Goal: Transaction & Acquisition: Register for event/course

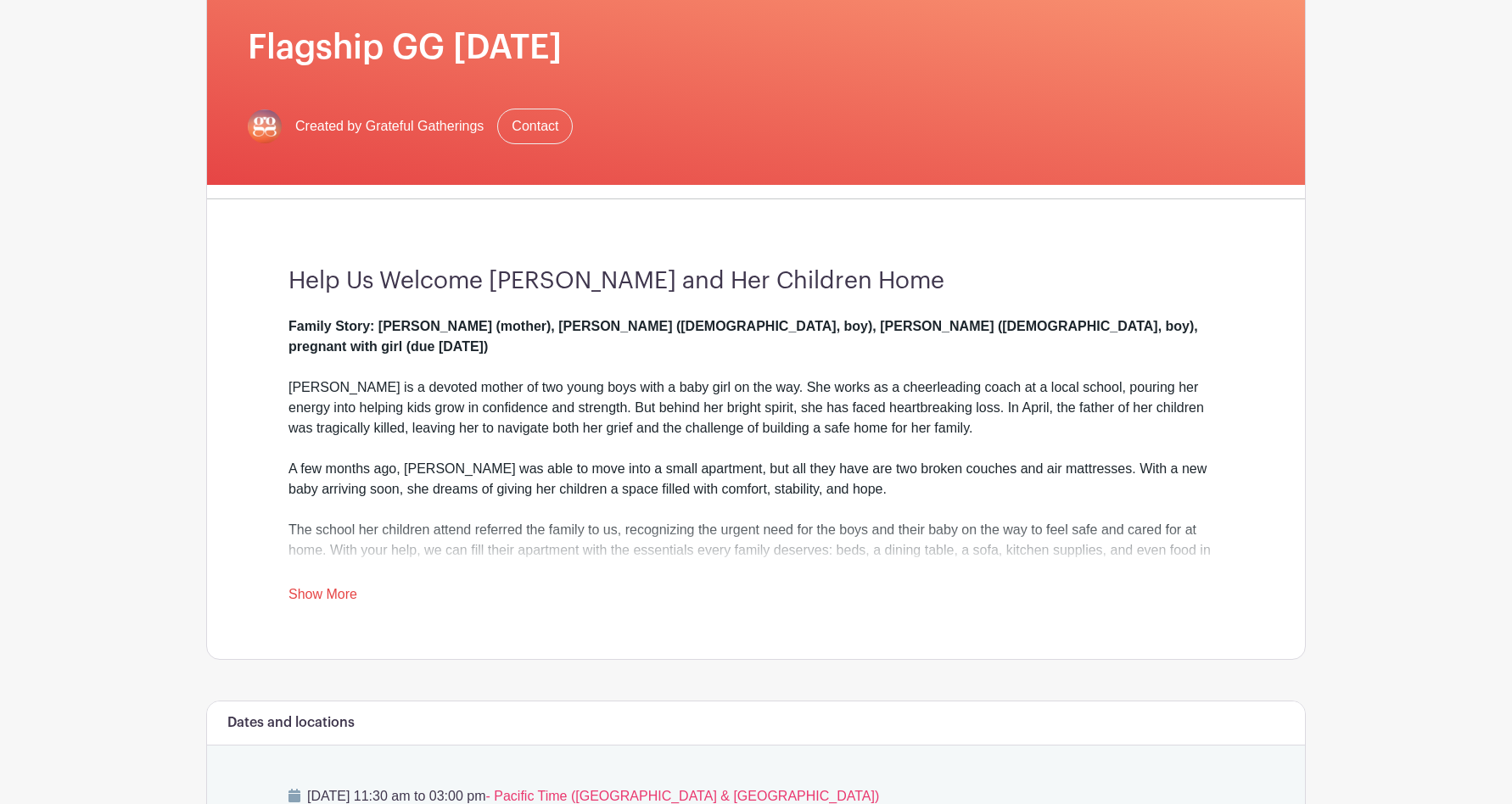
scroll to position [262, 0]
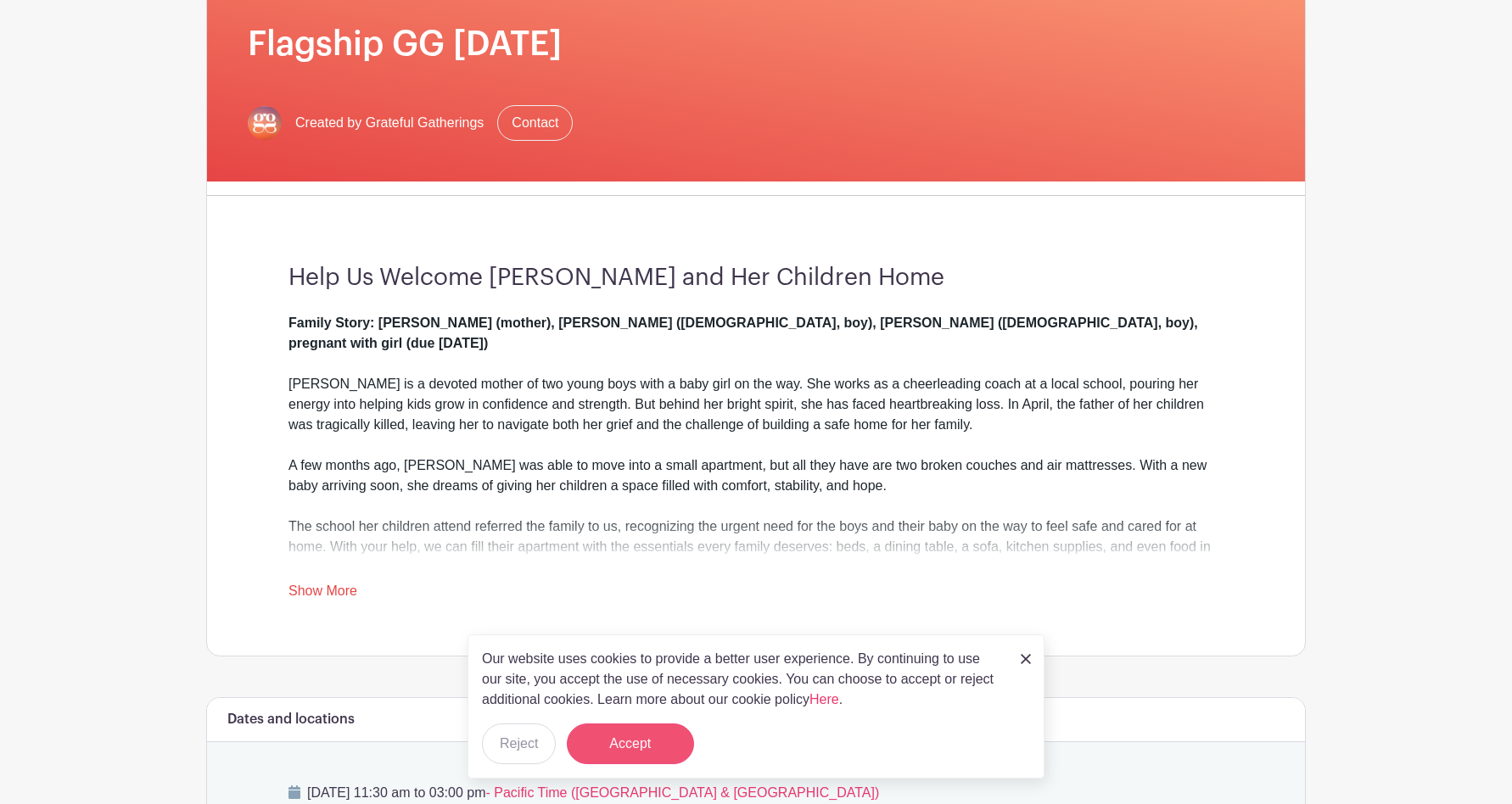
click at [637, 738] on button "Accept" at bounding box center [630, 743] width 127 height 40
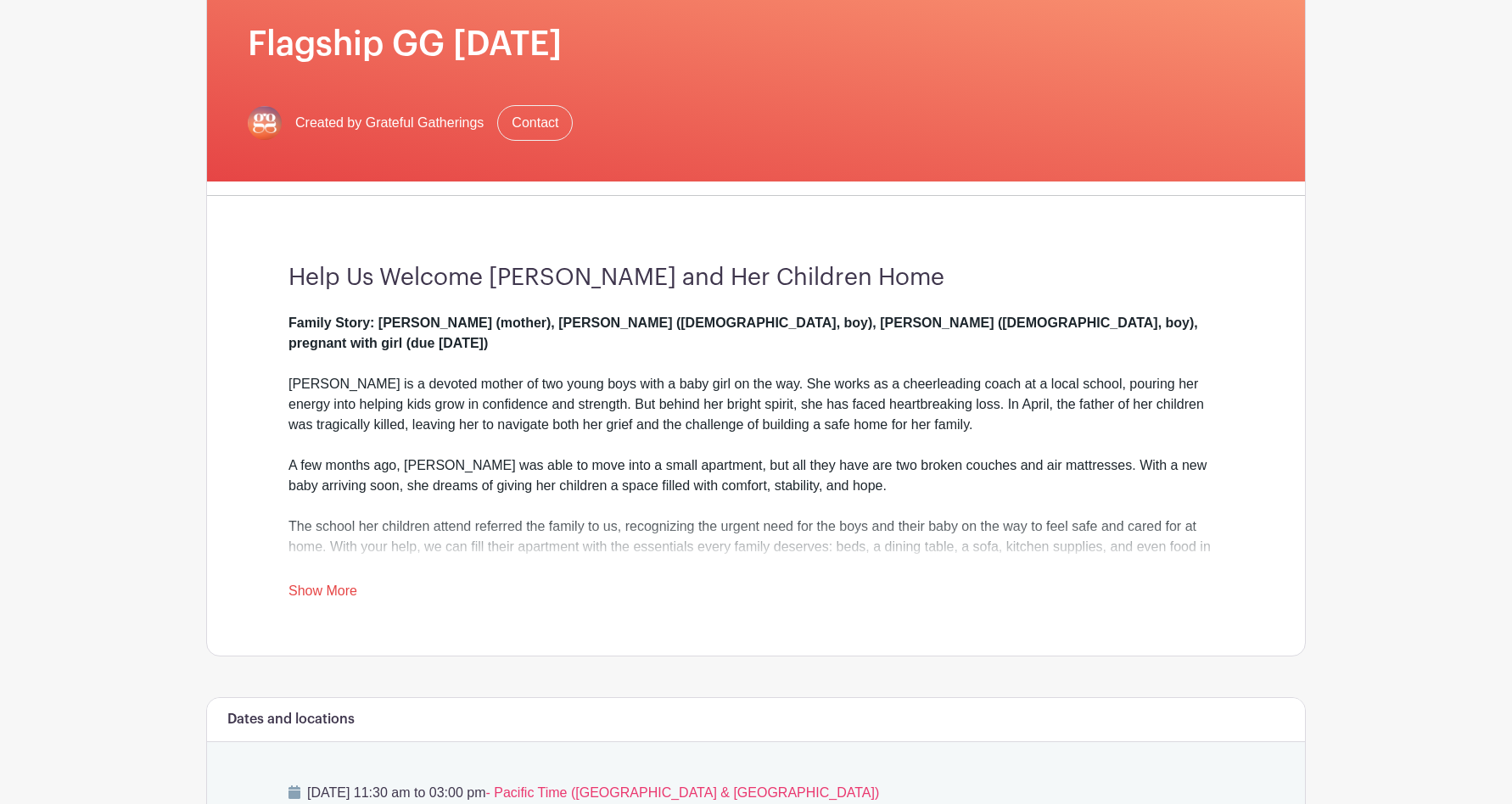
click at [317, 590] on link "Show More" at bounding box center [323, 594] width 69 height 22
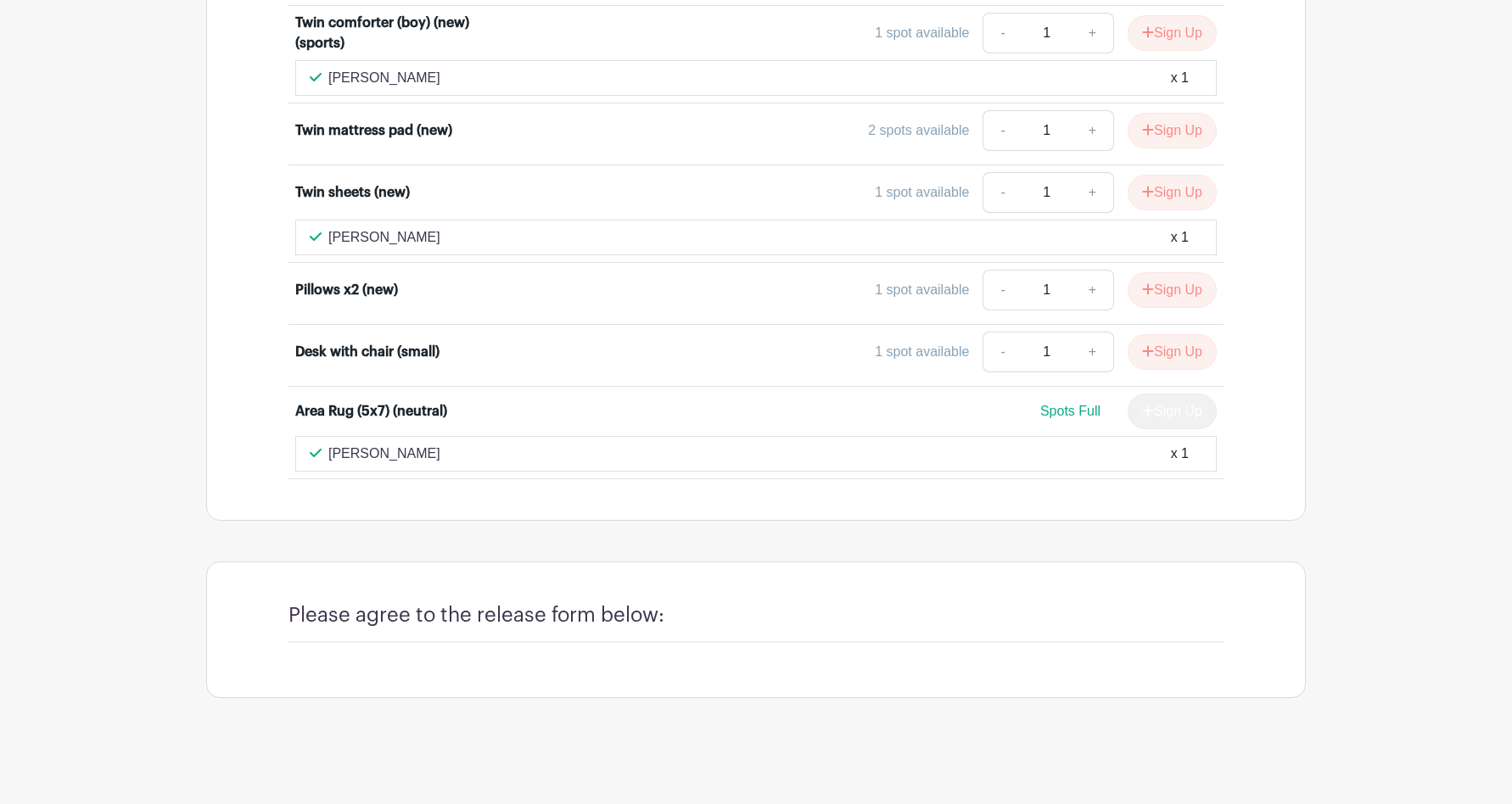
scroll to position [9553, 0]
click at [455, 612] on h4 "Please agree to the release form below:" at bounding box center [476, 615] width 376 height 24
click at [514, 631] on div "Please agree to the release form below:" at bounding box center [756, 623] width 934 height 39
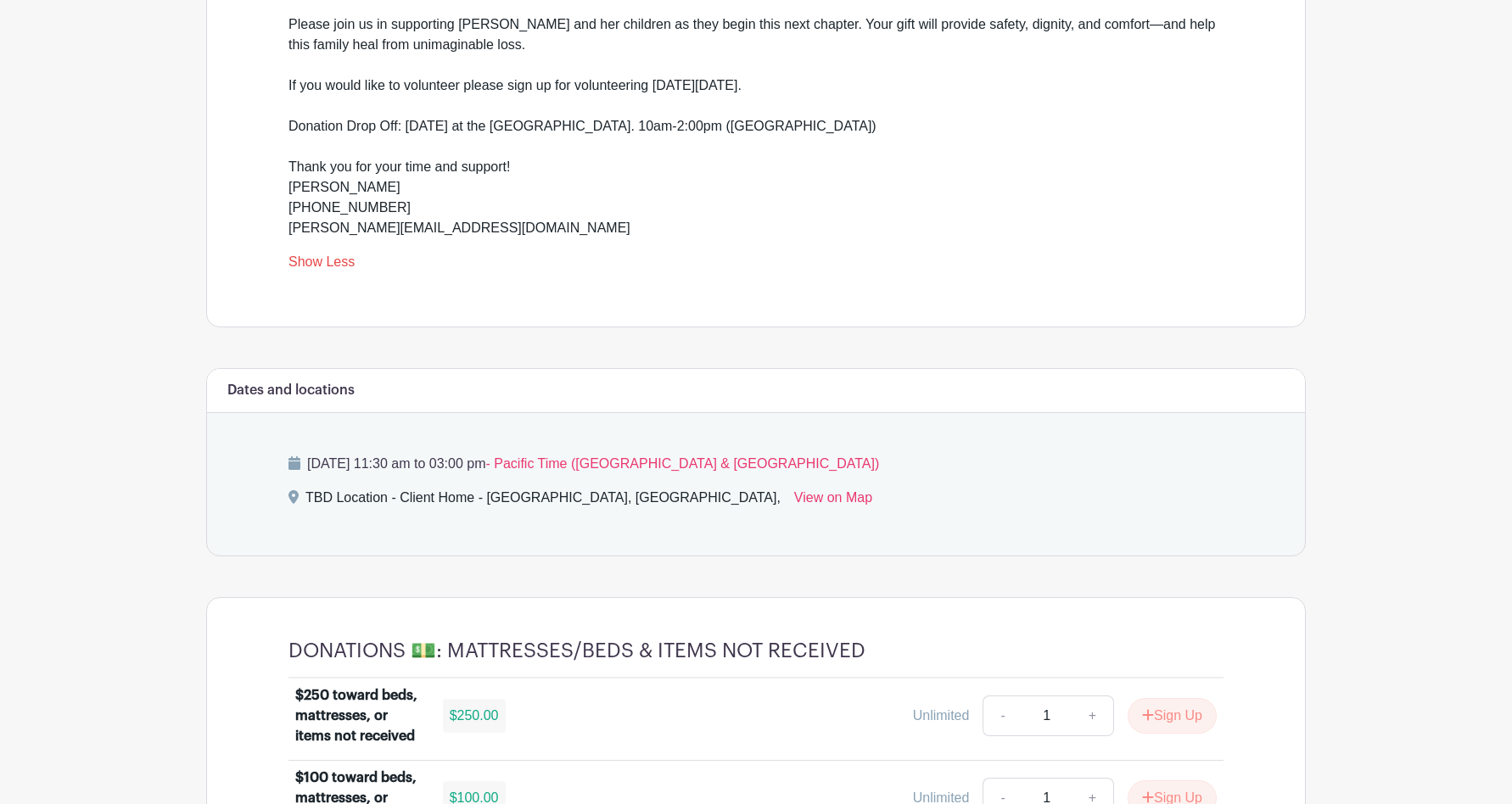
scroll to position [850, 0]
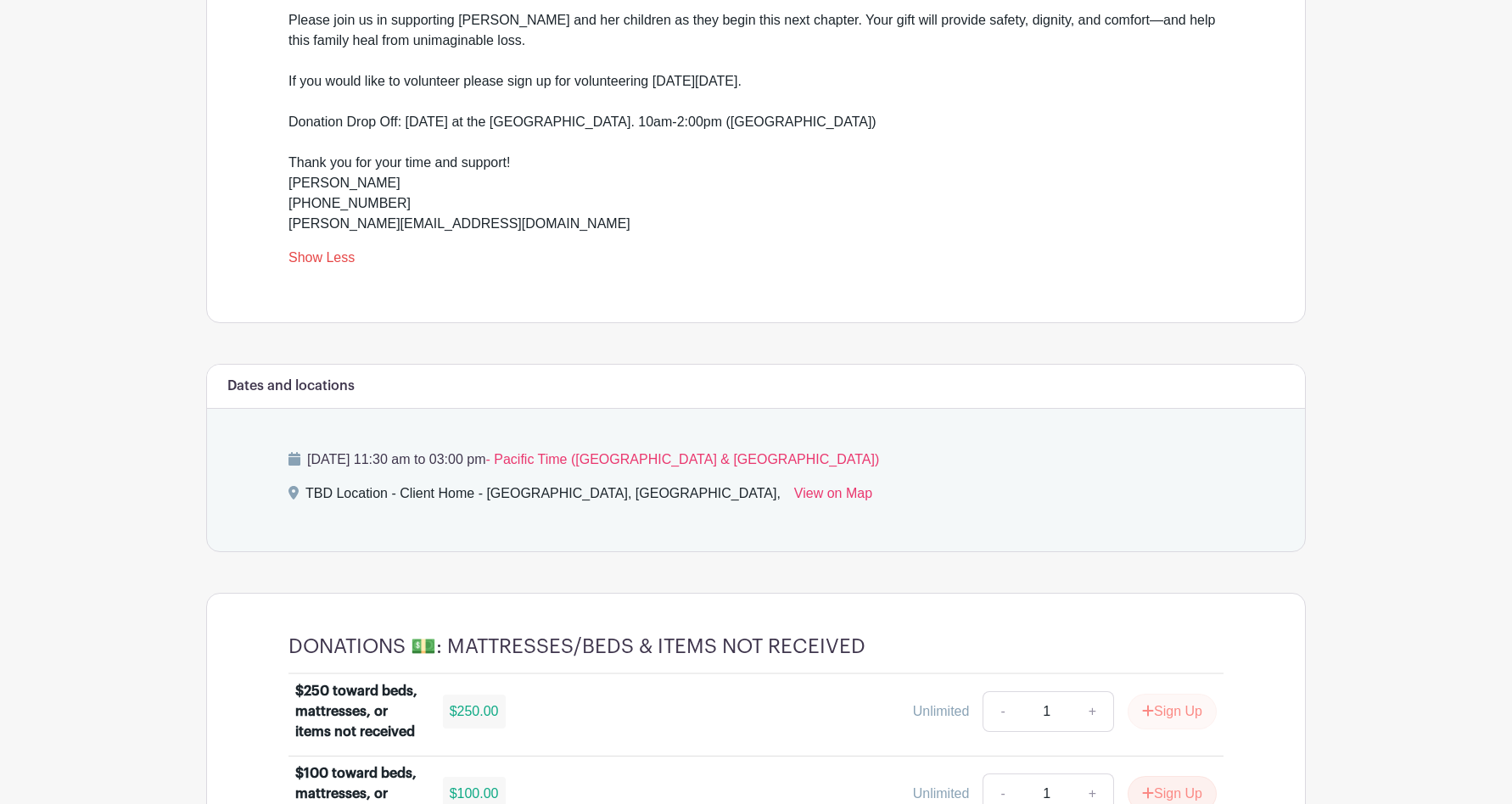
click at [1155, 697] on button "Sign Up" at bounding box center [1171, 712] width 89 height 36
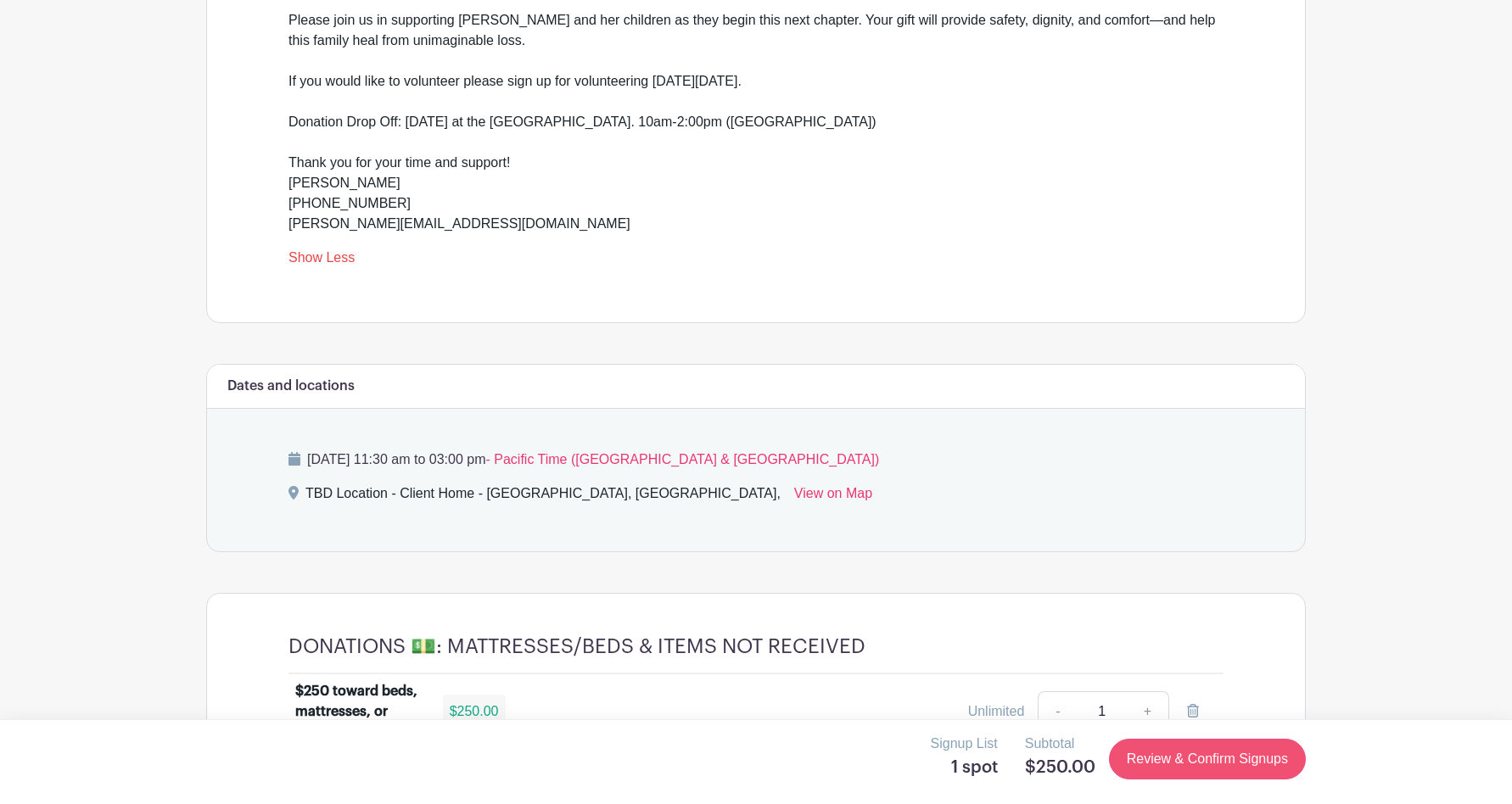
click at [1180, 761] on link "Review & Confirm Signups" at bounding box center [1206, 758] width 196 height 40
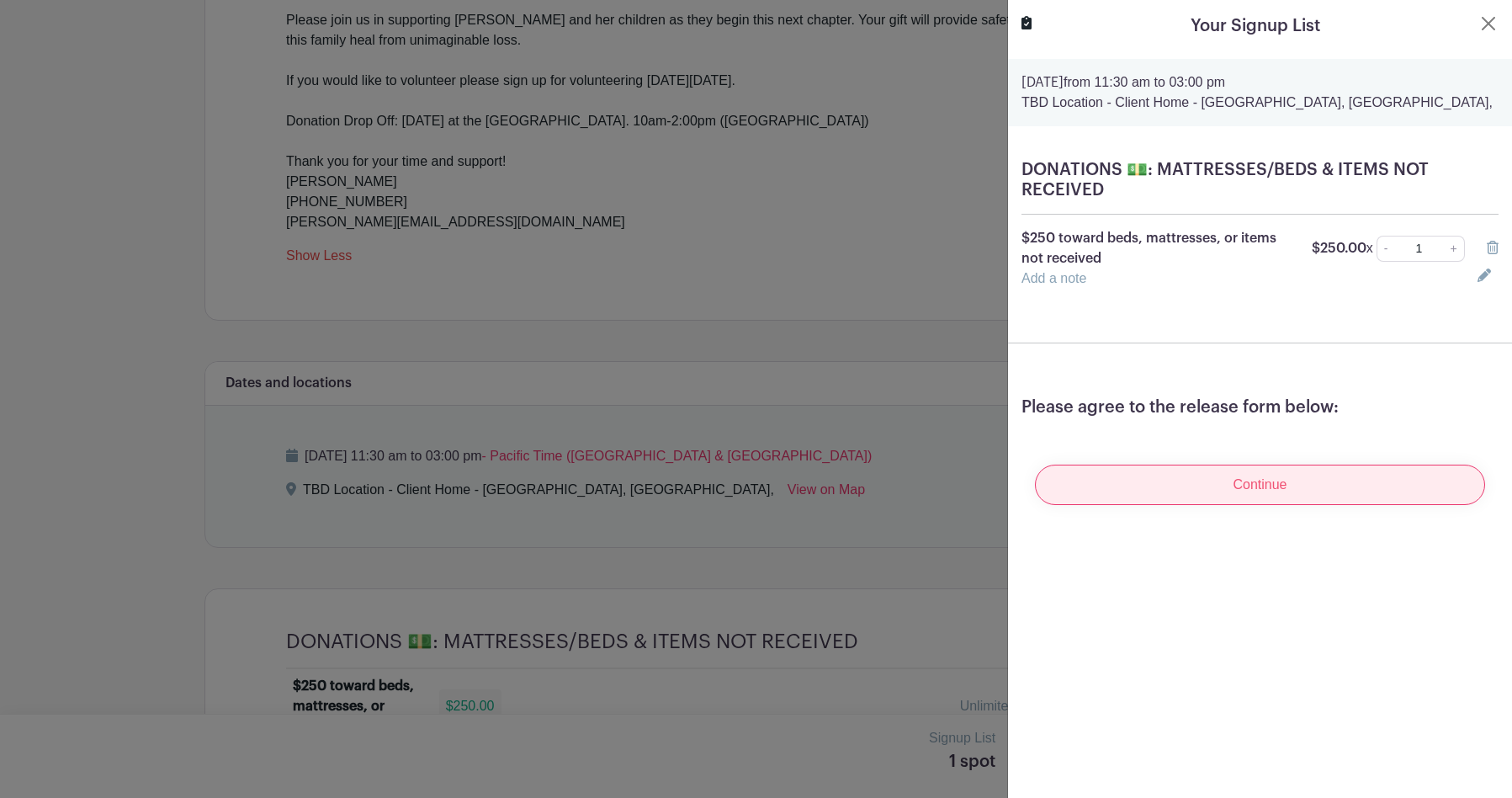
click at [1174, 487] on input "Continue" at bounding box center [1260, 484] width 450 height 40
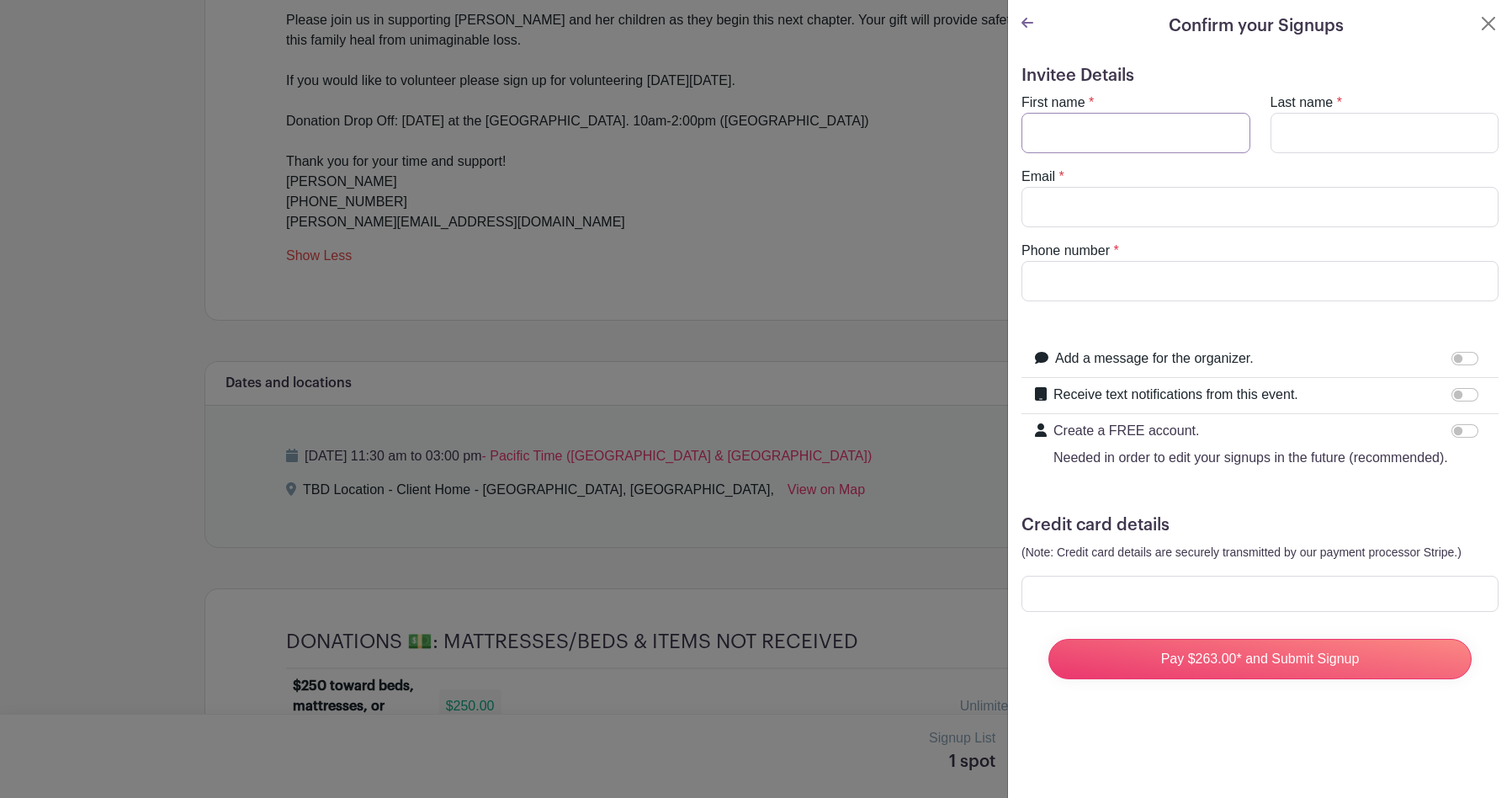
click at [1070, 136] on input "First name" at bounding box center [1135, 133] width 229 height 40
type input "[PERSON_NAME]"
type input "featherstun"
type input "[EMAIL_ADDRESS][DOMAIN_NAME]"
type input "9258181591"
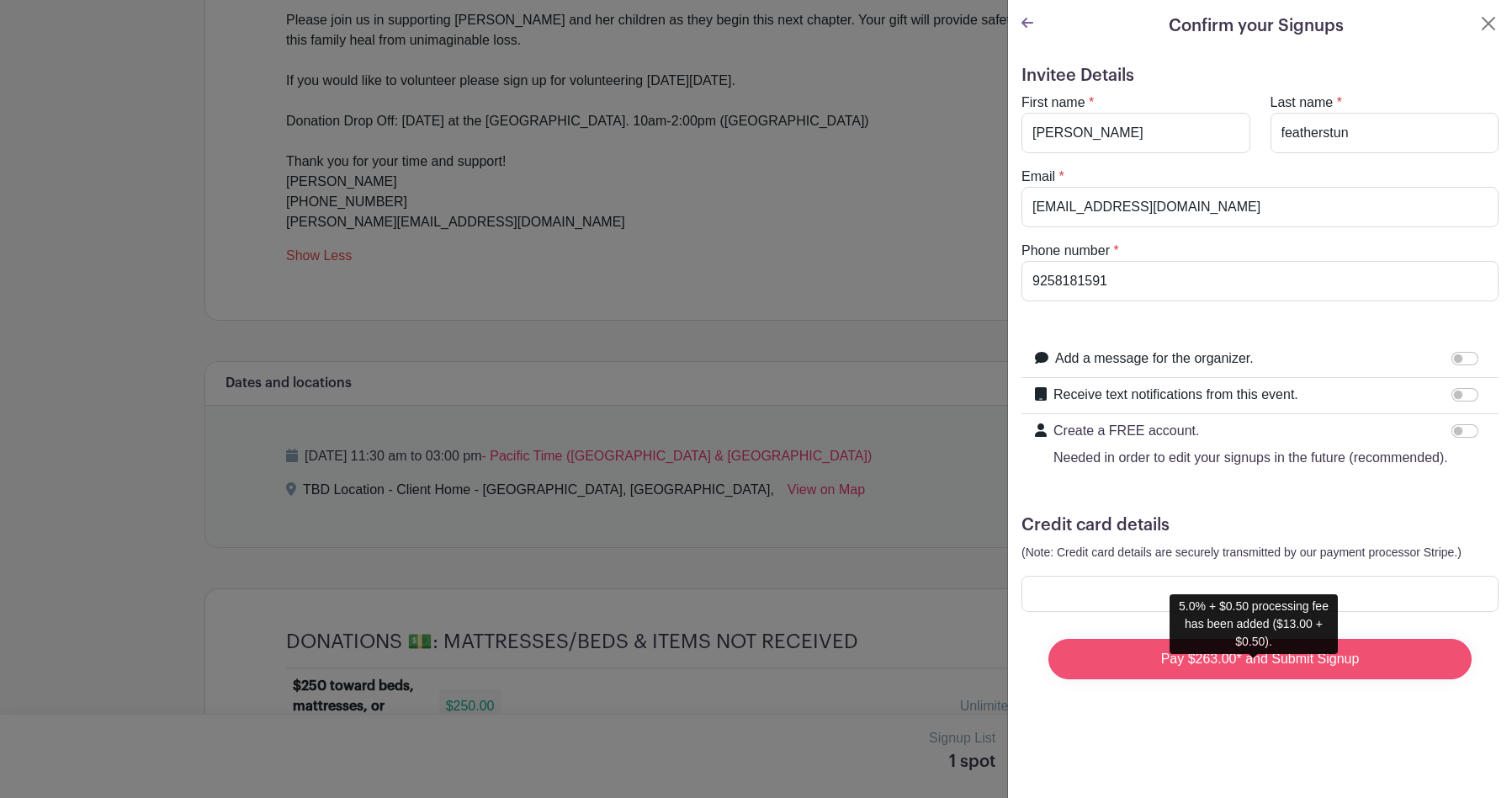
click at [1156, 674] on input "Pay $263.00* and Submit Signup" at bounding box center [1260, 658] width 423 height 40
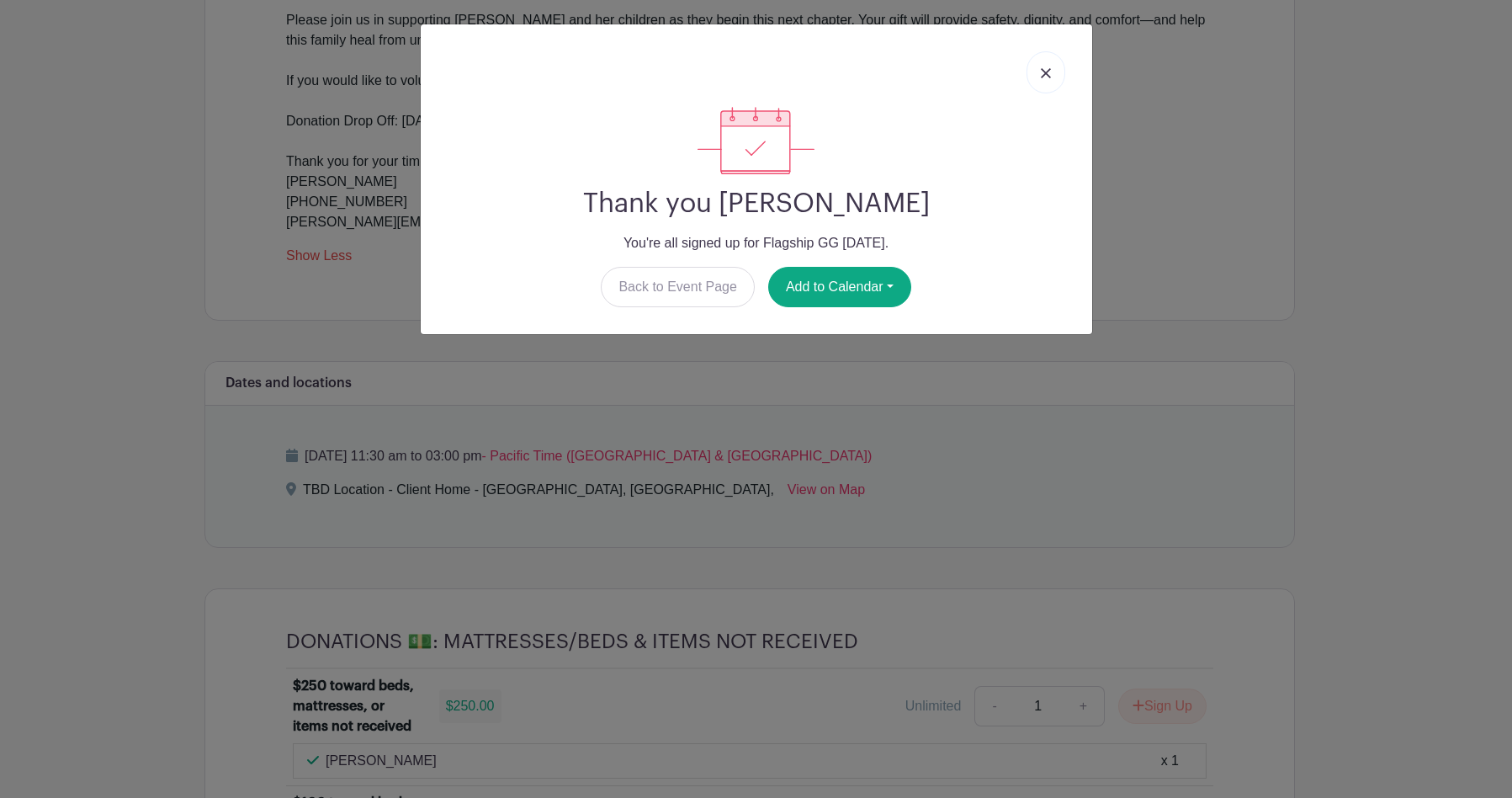
click at [1038, 71] on link at bounding box center [1046, 72] width 39 height 42
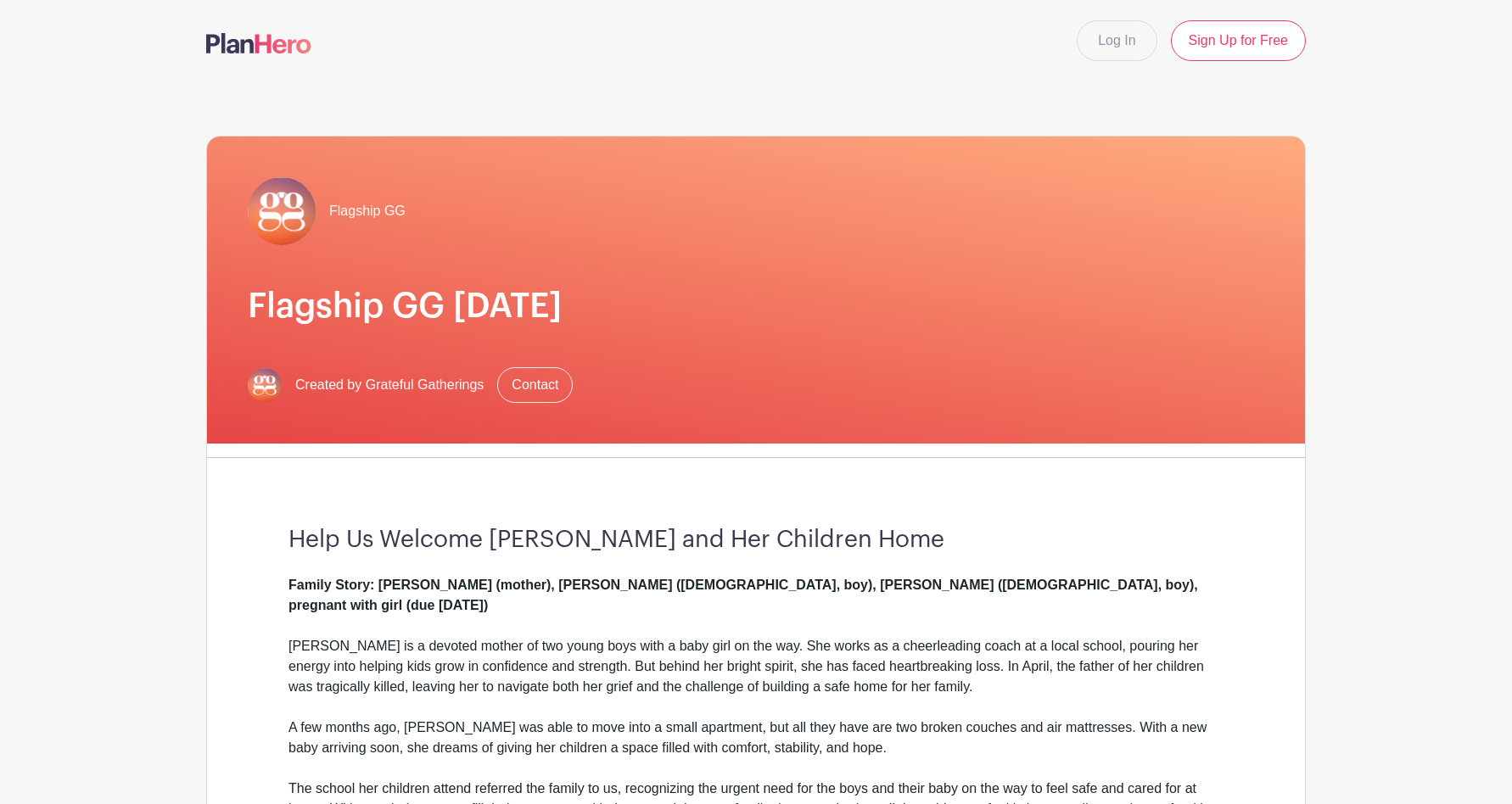
scroll to position [0, 0]
